Goal: Task Accomplishment & Management: Use online tool/utility

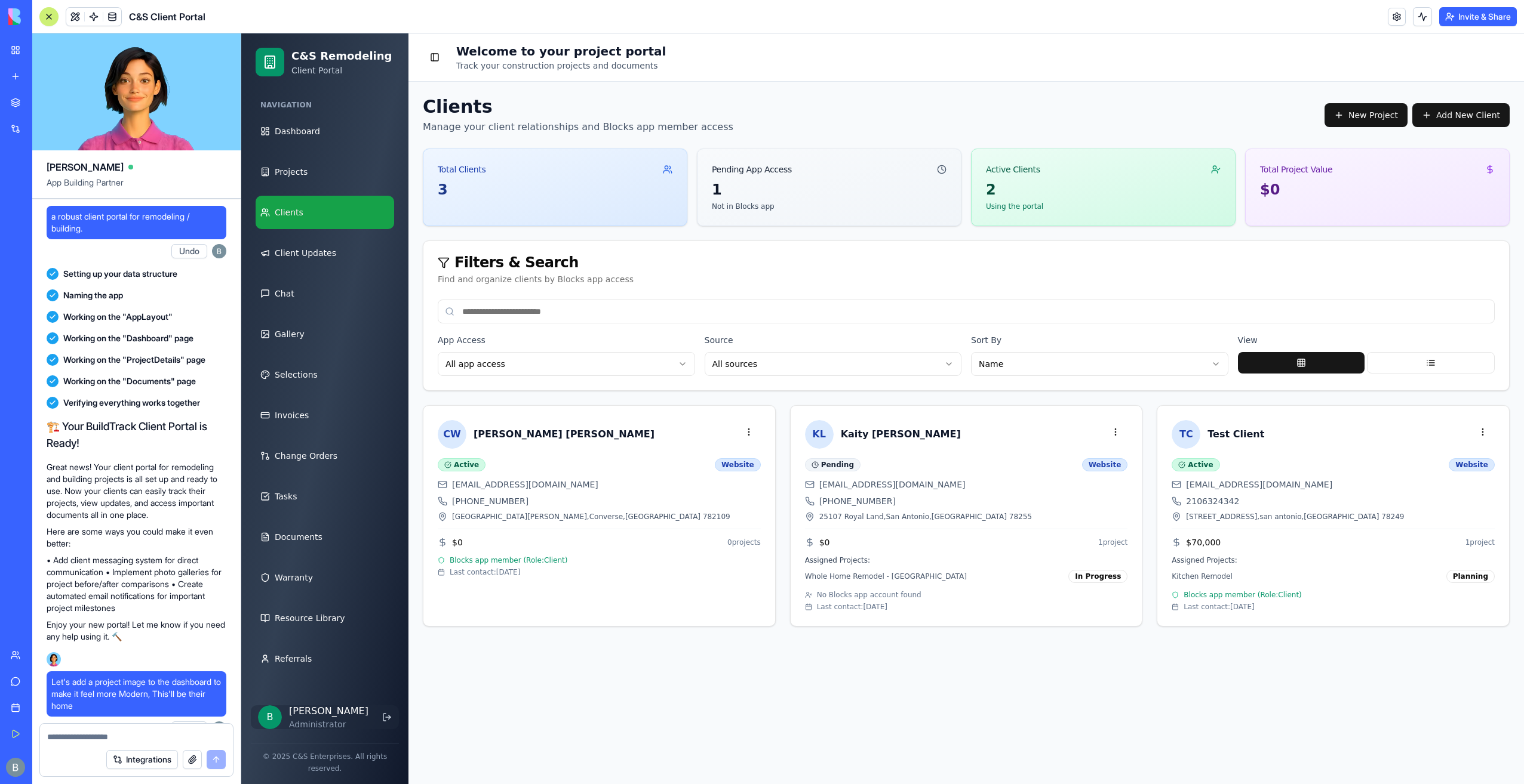
scroll to position [135824, 0]
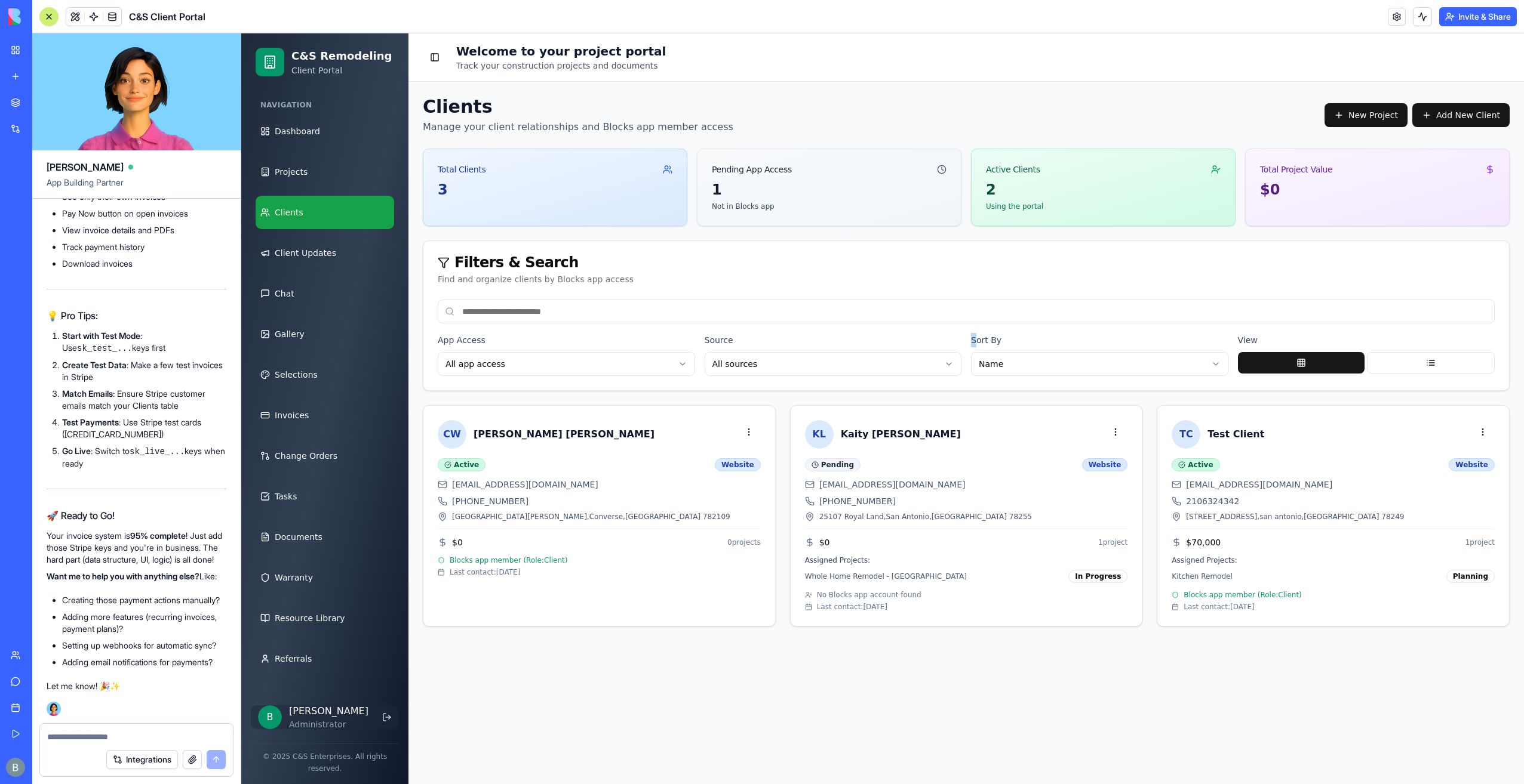
click at [973, 330] on div "App Access All app access Source All sources Sort By Name View" at bounding box center [966, 345] width 1086 height 90
drag, startPoint x: 732, startPoint y: 297, endPoint x: 191, endPoint y: 422, distance: 555.3
click at [194, 445] on li "Go Live : Switch to sk_live_... keys when ready" at bounding box center [143, 457] width 164 height 25
drag, startPoint x: 191, startPoint y: 422, endPoint x: 102, endPoint y: 451, distance: 93.6
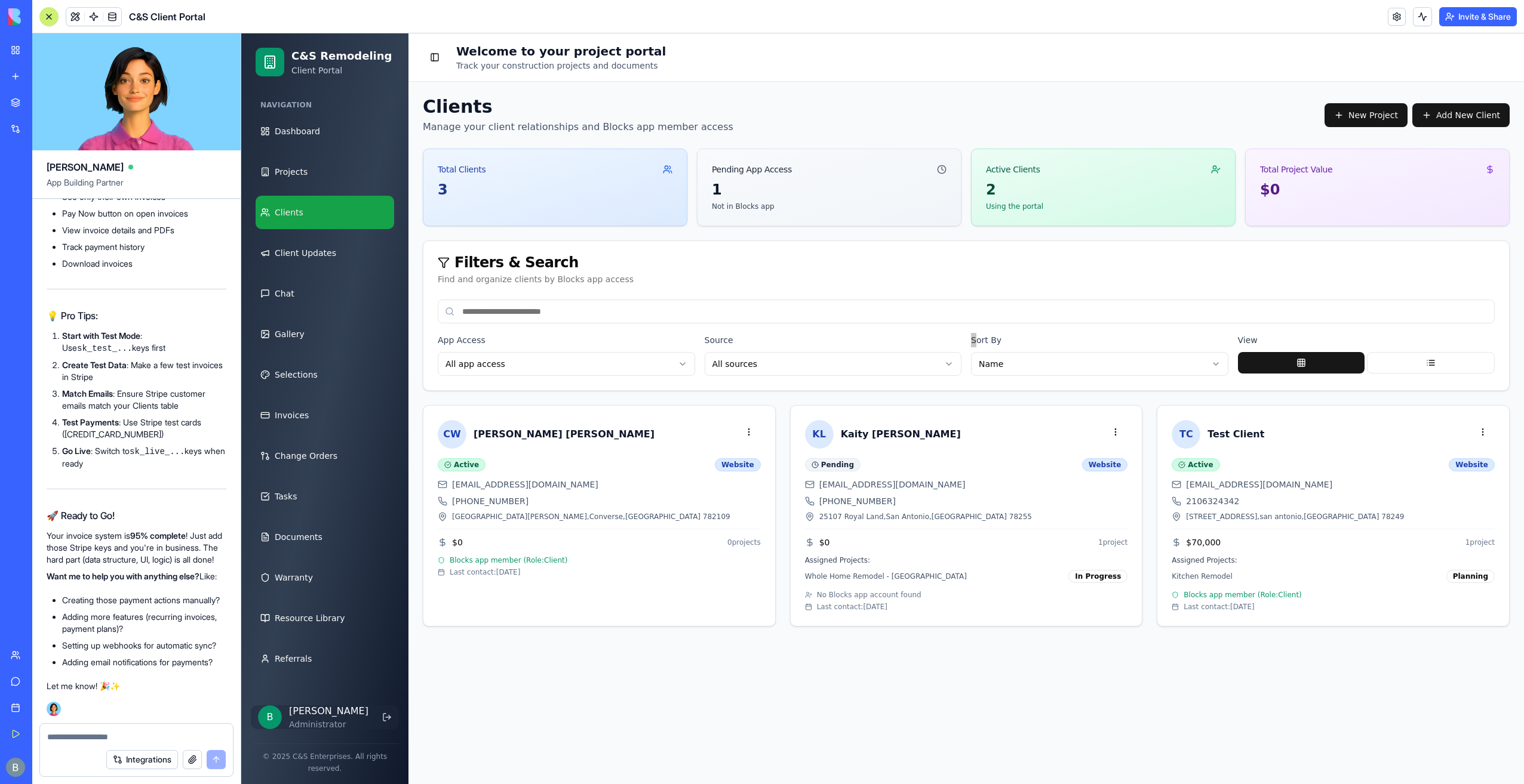
click at [150, 732] on textarea at bounding box center [136, 737] width 179 height 12
click at [152, 727] on div at bounding box center [136, 733] width 193 height 19
click at [337, 424] on link "Invoices" at bounding box center [324, 415] width 138 height 34
